Goal: Navigation & Orientation: Find specific page/section

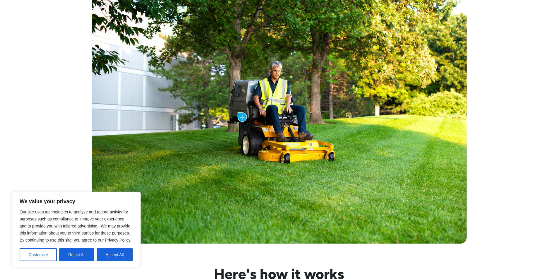
scroll to position [381, 0]
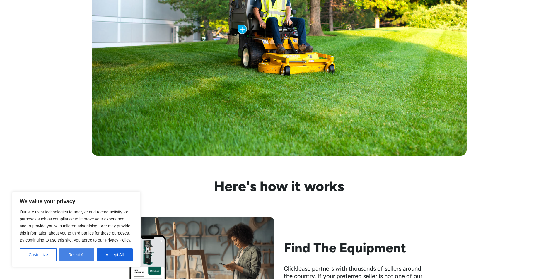
click at [84, 256] on button "Reject All" at bounding box center [76, 254] width 35 height 13
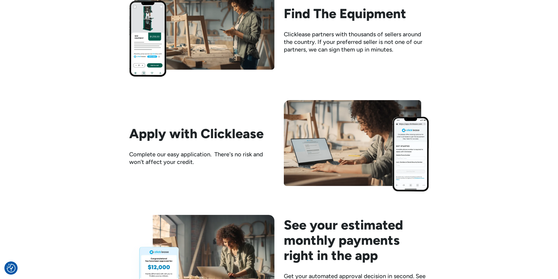
scroll to position [703, 0]
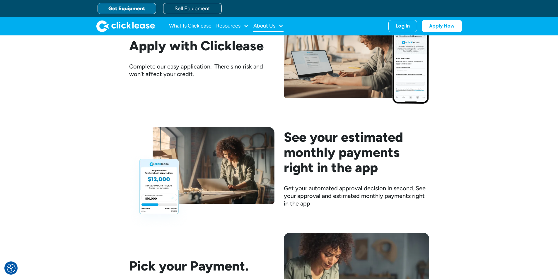
click at [254, 26] on div "About Us" at bounding box center [264, 26] width 22 height 0
click at [263, 42] on link "About Us" at bounding box center [269, 45] width 25 height 11
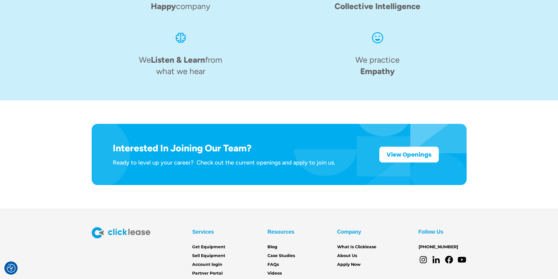
scroll to position [900, 0]
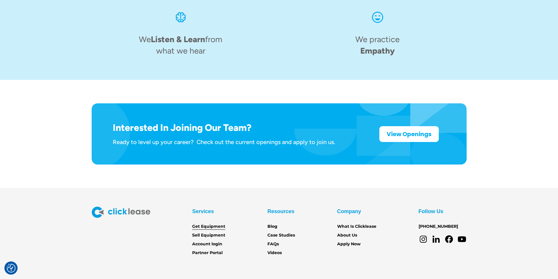
click at [216, 224] on link "Get Equipment" at bounding box center [208, 227] width 33 height 6
